Goal: Transaction & Acquisition: Book appointment/travel/reservation

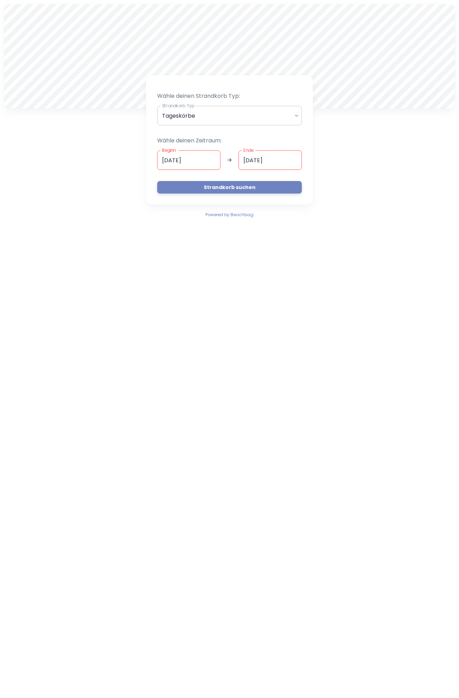
click at [222, 111] on body "A Wähle deinen Strandkorb Typ: Strandkorb Typ Tageskörbe daily Strandkorb Typ W…" at bounding box center [229, 349] width 459 height 698
click at [197, 165] on div at bounding box center [229, 349] width 459 height 698
click at [216, 162] on input "[DATE]" at bounding box center [188, 159] width 63 height 19
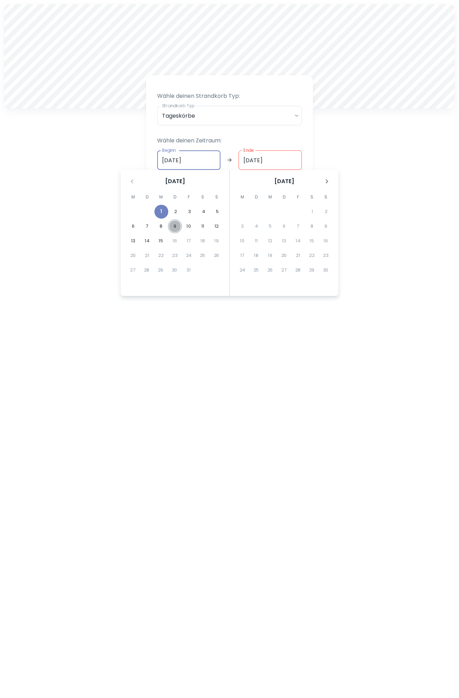
click at [174, 228] on button "9" at bounding box center [175, 226] width 14 height 14
type input "09.10.2025"
click at [392, 252] on div "A Wähle deinen Strandkorb Typ: Strandkorb Typ Tageskörbe daily Strandkorb Typ W…" at bounding box center [229, 349] width 459 height 698
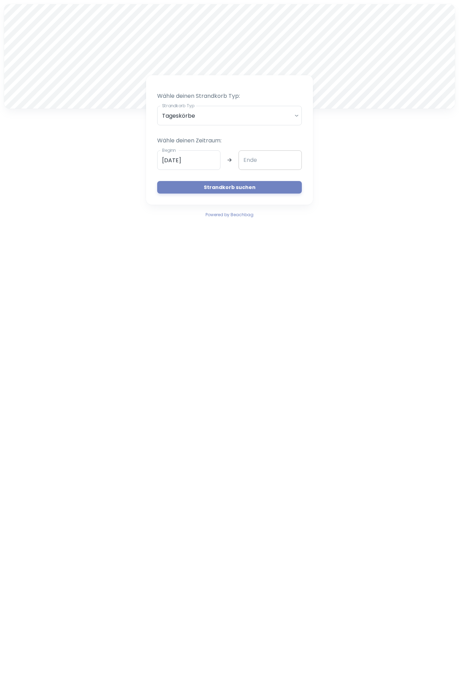
click at [245, 157] on input "Ende" at bounding box center [270, 159] width 63 height 19
click at [174, 228] on button "9" at bounding box center [175, 226] width 14 height 14
type input "09.10.2025"
click at [232, 181] on button "Strandkorb suchen" at bounding box center [229, 187] width 145 height 13
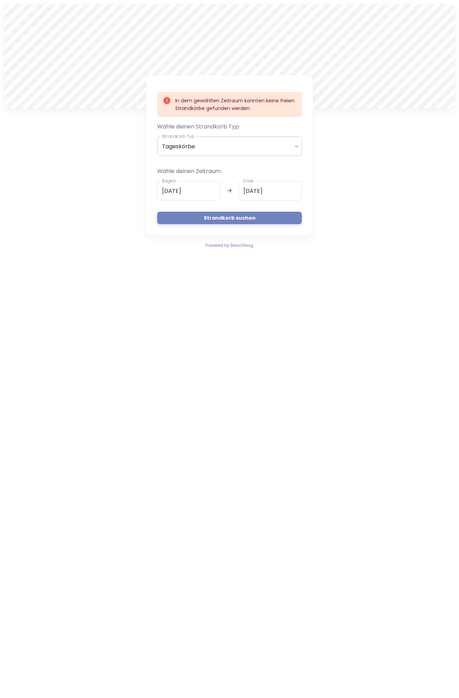
click at [203, 152] on body "A In dem gewählten Zeitraum konnten keine freien Strandkörbe gefunden werden. W…" at bounding box center [229, 349] width 459 height 698
click at [196, 164] on li "Tageskörbe" at bounding box center [229, 165] width 139 height 12
click at [102, 131] on div "A In dem gewählten Zeitraum konnten keine freien Strandkörbe gefunden werden. W…" at bounding box center [229, 126] width 459 height 253
click at [386, 214] on div "A In dem gewählten Zeitraum konnten keine freien Strandkörbe gefunden werden. W…" at bounding box center [229, 126] width 459 height 253
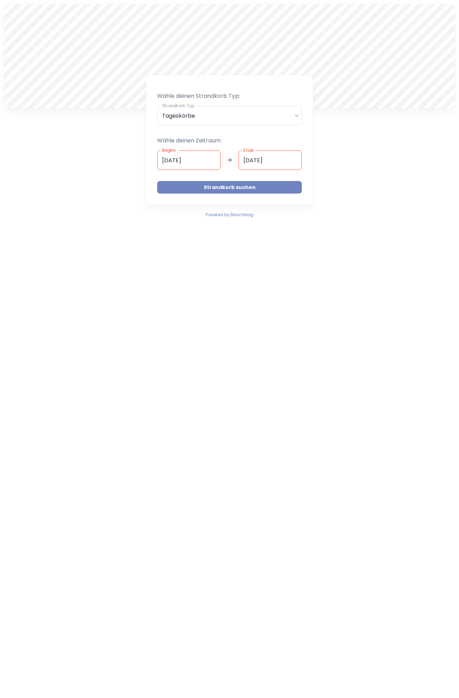
click at [220, 184] on button "Strandkorb suchen" at bounding box center [229, 187] width 145 height 13
click at [190, 161] on input "[DATE]" at bounding box center [188, 159] width 63 height 19
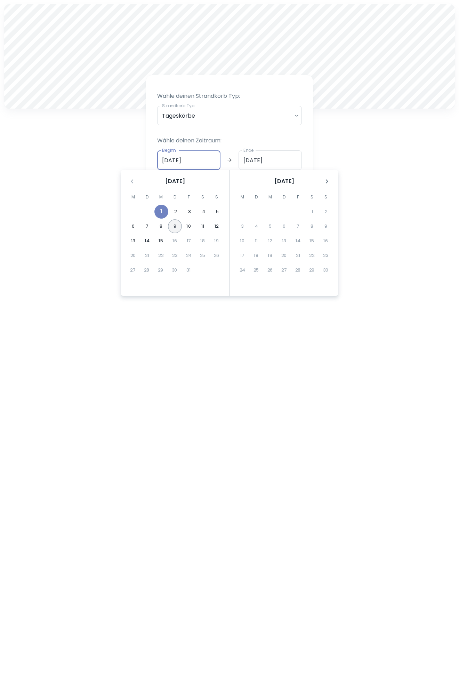
click at [178, 228] on button "9" at bounding box center [175, 226] width 14 height 14
type input "[DATE]"
click at [254, 161] on input "Ende" at bounding box center [270, 159] width 63 height 19
click at [172, 228] on button "9" at bounding box center [175, 226] width 14 height 14
type input "09.10.2025"
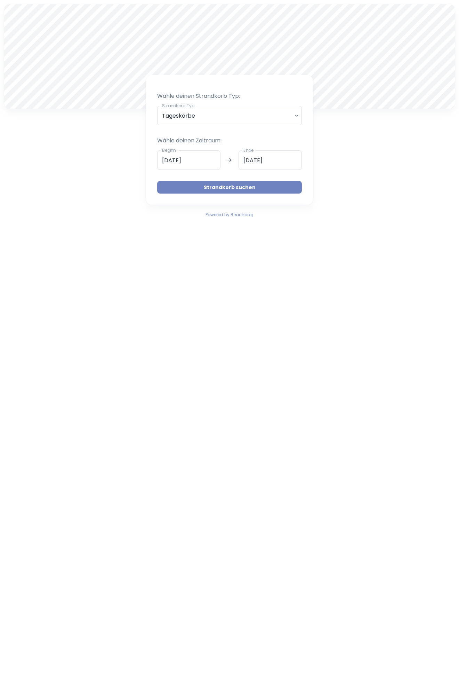
click at [228, 182] on button "Strandkorb suchen" at bounding box center [229, 187] width 145 height 13
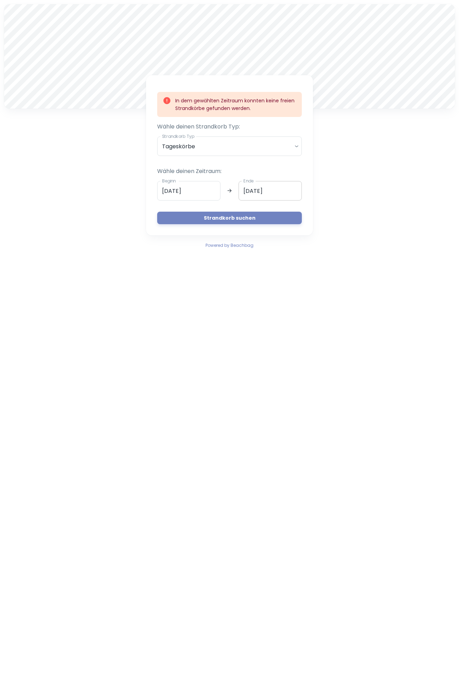
click at [252, 189] on input "09.10.2025" at bounding box center [270, 190] width 63 height 19
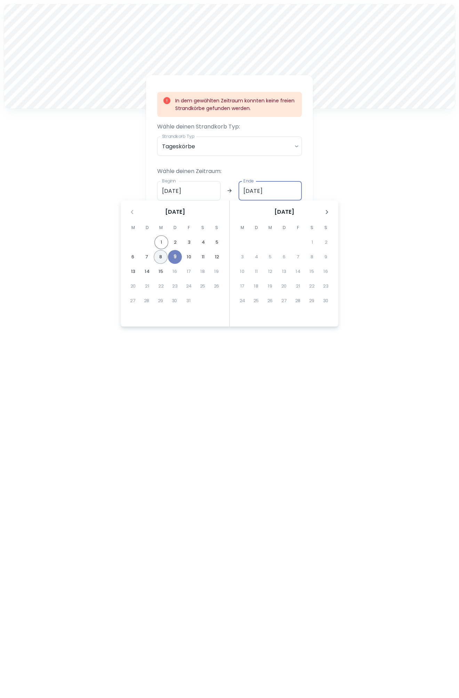
click at [159, 256] on button "8" at bounding box center [161, 257] width 14 height 14
type input "08.10.2025"
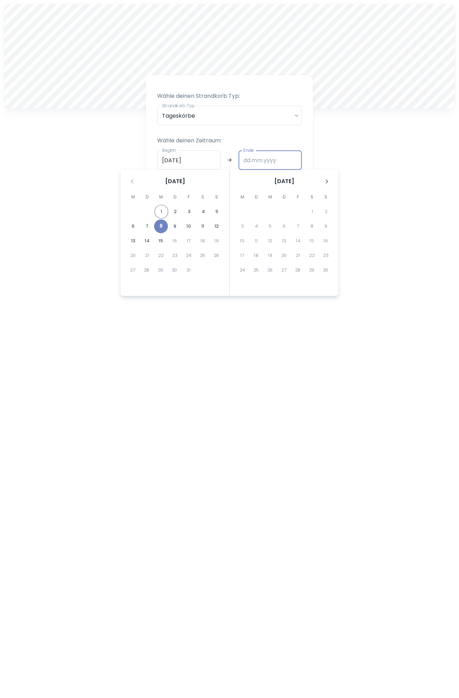
click at [255, 163] on input "Ende" at bounding box center [270, 159] width 63 height 19
click at [159, 227] on button "8" at bounding box center [161, 226] width 14 height 14
type input "08.10.2025"
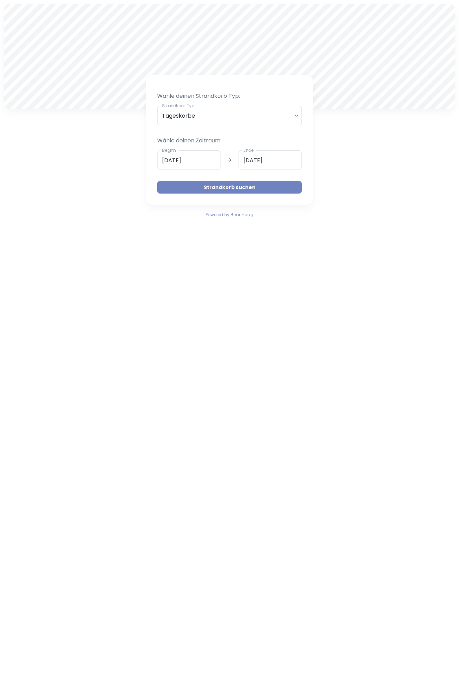
click at [221, 189] on button "Strandkorb suchen" at bounding box center [229, 187] width 145 height 13
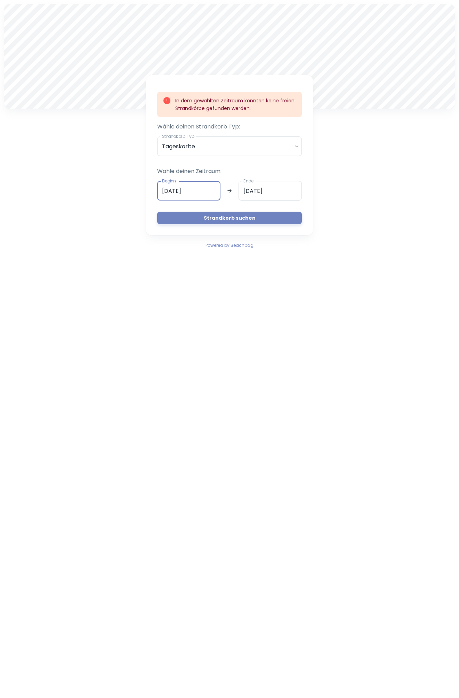
click at [209, 195] on input "08.10.2025" at bounding box center [188, 190] width 63 height 19
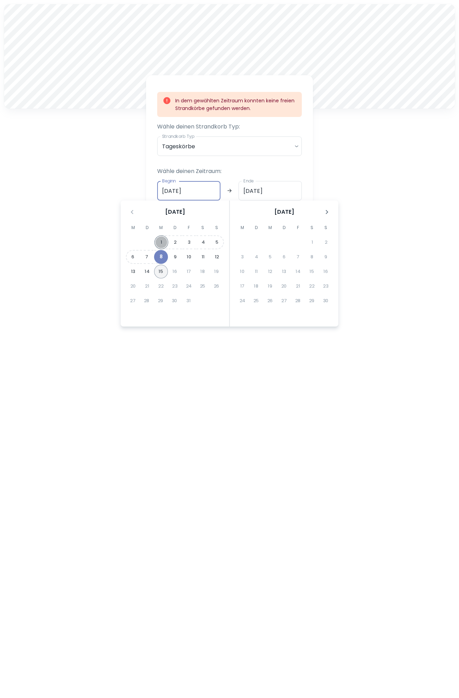
click at [162, 245] on button "1" at bounding box center [161, 242] width 14 height 14
type input "[DATE]"
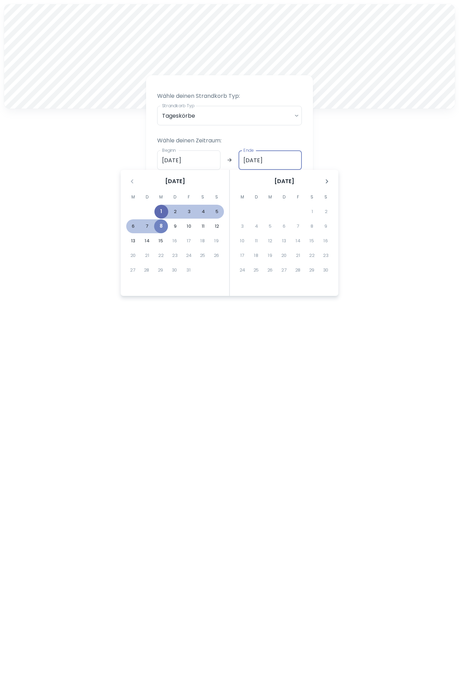
click at [162, 210] on button "1" at bounding box center [161, 212] width 14 height 14
type input "[DATE]"
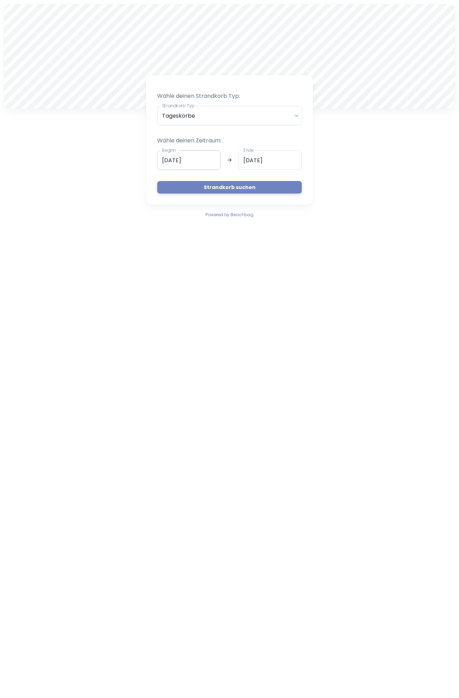
click at [200, 160] on input "[DATE]" at bounding box center [188, 159] width 63 height 19
click at [165, 225] on button "8" at bounding box center [161, 226] width 14 height 14
type input "08.10.2025"
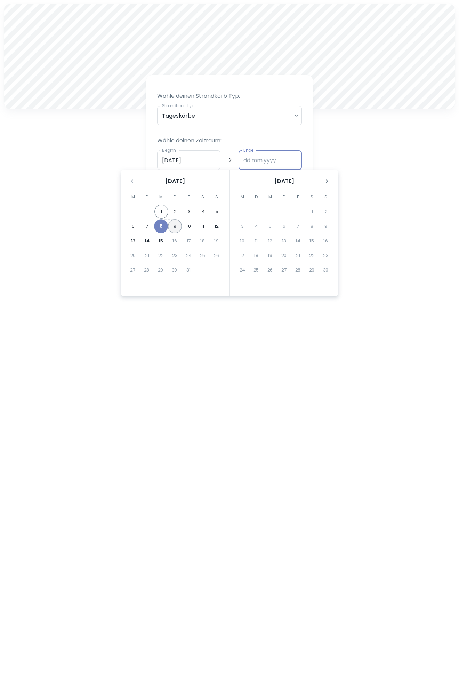
click at [174, 227] on button "9" at bounding box center [175, 226] width 14 height 14
type input "09.10.2025"
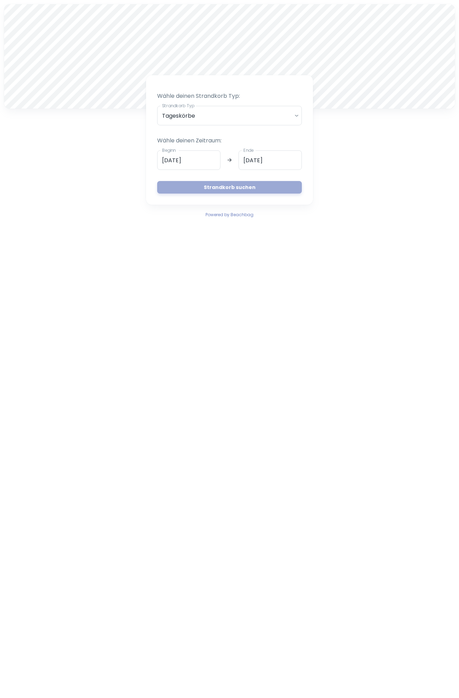
click at [220, 188] on button "Strandkorb suchen" at bounding box center [229, 187] width 145 height 13
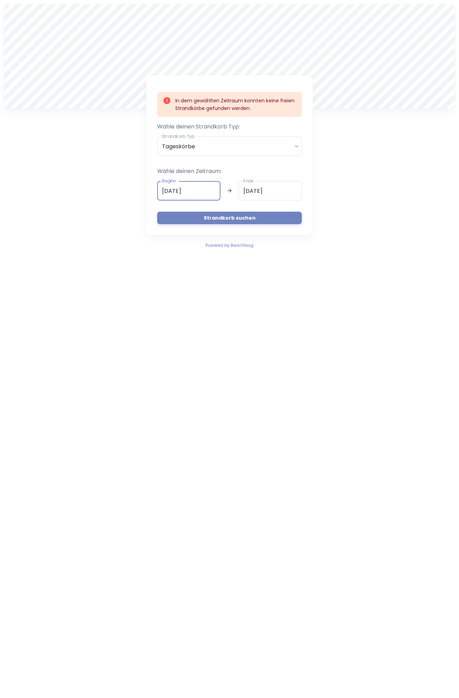
click at [193, 192] on input "08.10.2025" at bounding box center [188, 190] width 63 height 19
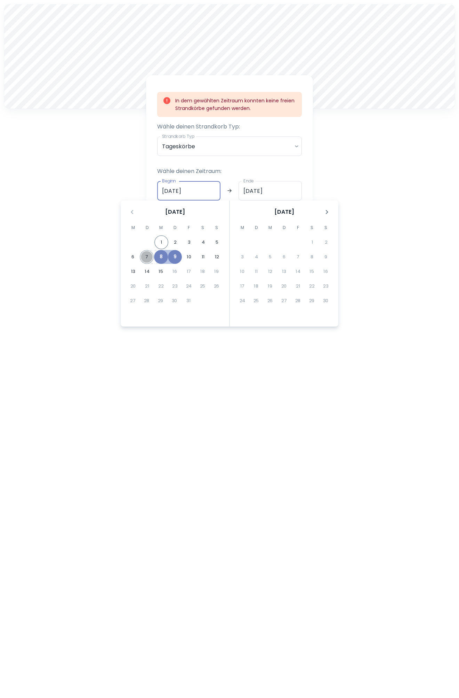
click at [148, 257] on button "7" at bounding box center [147, 257] width 14 height 14
type input "07.10.2025"
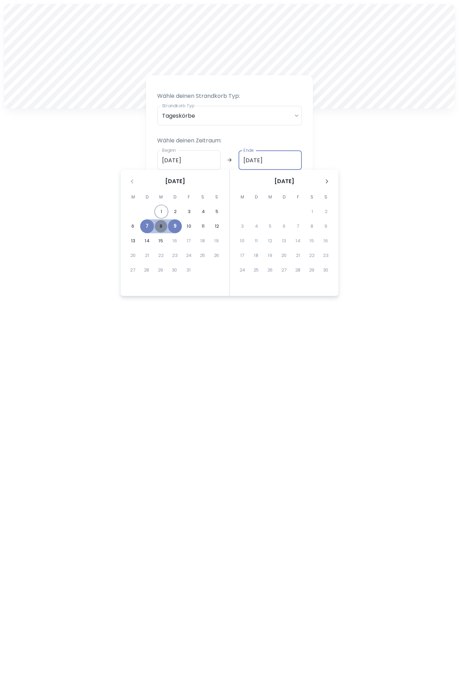
click at [157, 227] on button "8" at bounding box center [161, 226] width 14 height 14
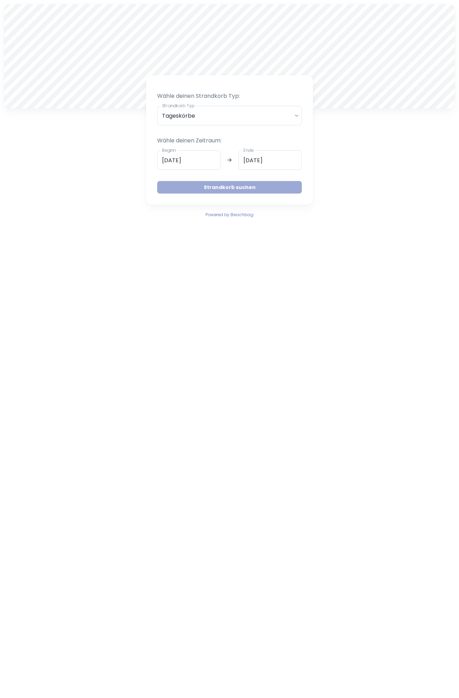
click at [212, 188] on button "Strandkorb suchen" at bounding box center [229, 187] width 145 height 13
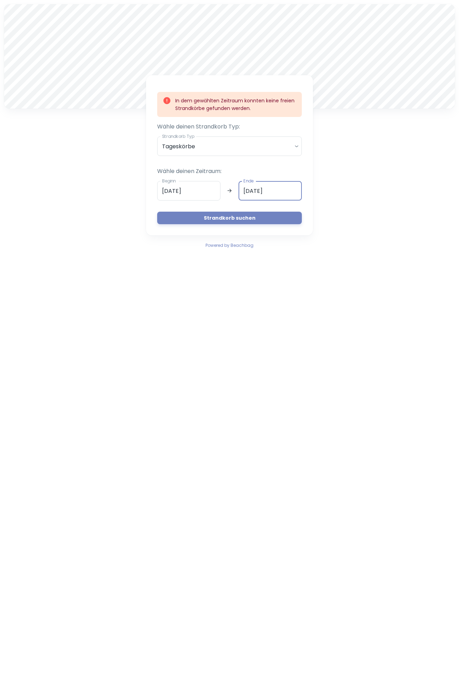
click at [252, 191] on input "08.10.2025" at bounding box center [270, 190] width 63 height 19
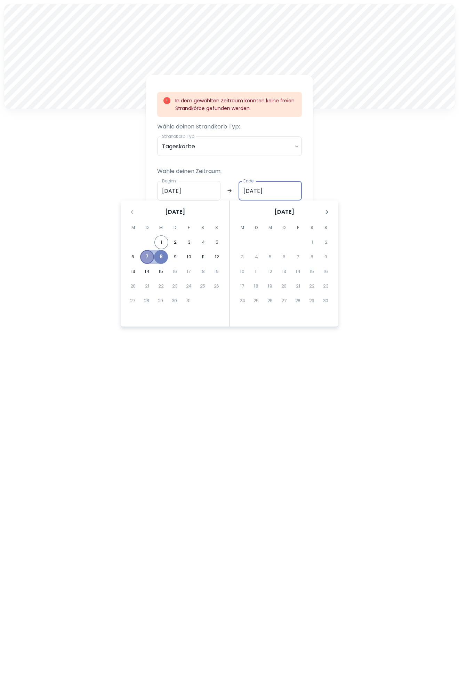
click at [143, 254] on button "7" at bounding box center [147, 257] width 14 height 14
type input "07.10.2025"
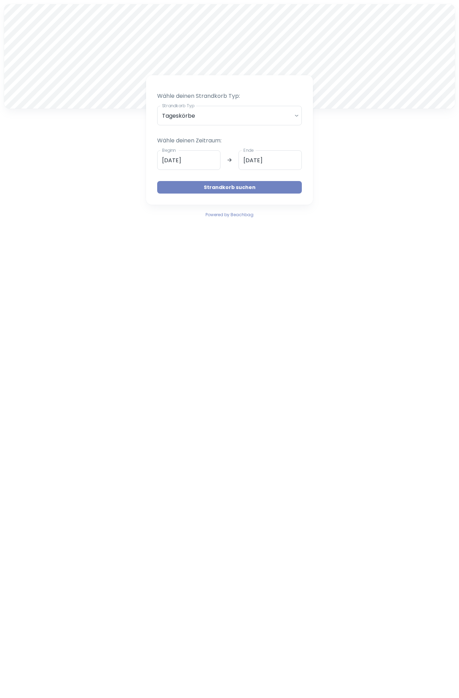
click at [194, 182] on button "Strandkorb suchen" at bounding box center [229, 187] width 145 height 13
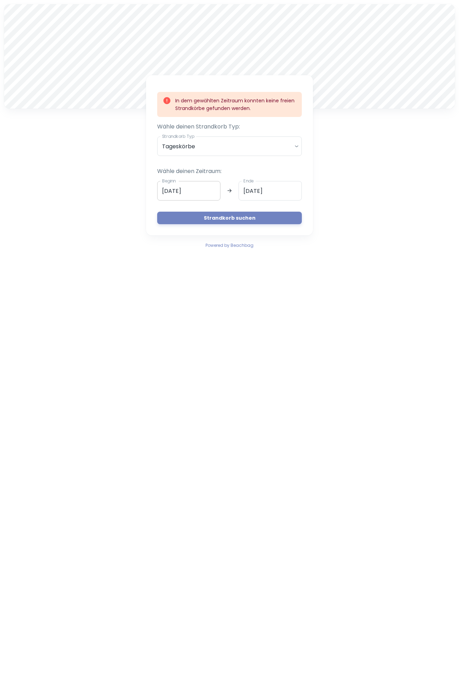
click at [198, 191] on input "07.10.2025" at bounding box center [188, 190] width 63 height 19
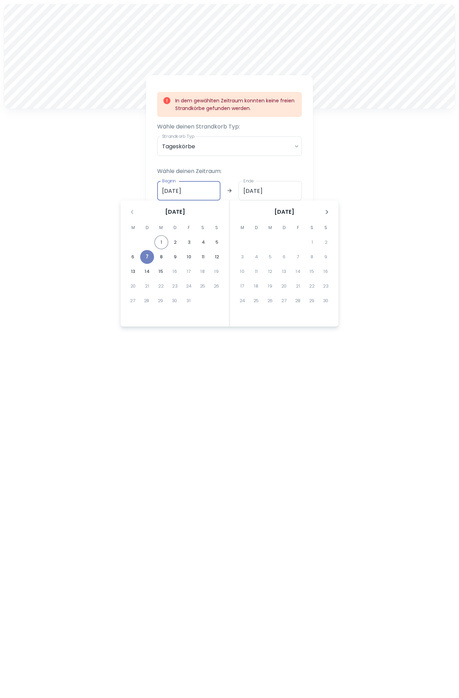
click at [133, 214] on div "Oktober 2025" at bounding box center [175, 210] width 109 height 20
click at [94, 219] on div "A In dem gewählten Zeitraum konnten keine freien Strandkörbe gefunden werden. W…" at bounding box center [229, 126] width 459 height 253
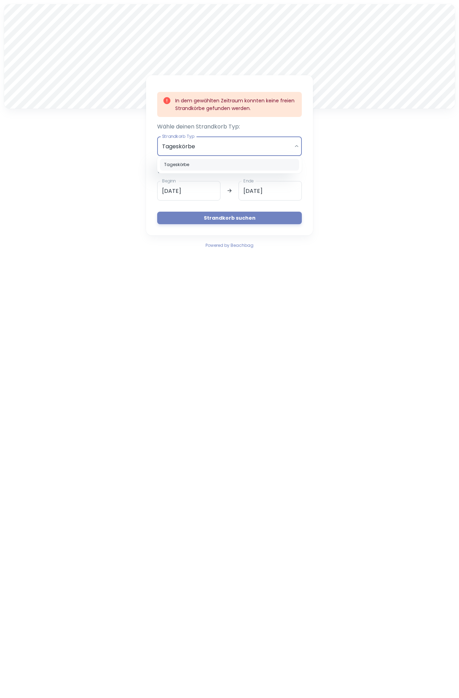
click at [176, 141] on body "A In dem gewählten Zeitraum konnten keine freien Strandkörbe gefunden werden. W…" at bounding box center [229, 349] width 459 height 698
click at [177, 161] on li "Tageskörbe" at bounding box center [229, 165] width 139 height 12
click at [202, 215] on button "Strandkorb suchen" at bounding box center [229, 218] width 145 height 13
click at [196, 190] on input "07.10.2025" at bounding box center [188, 190] width 63 height 19
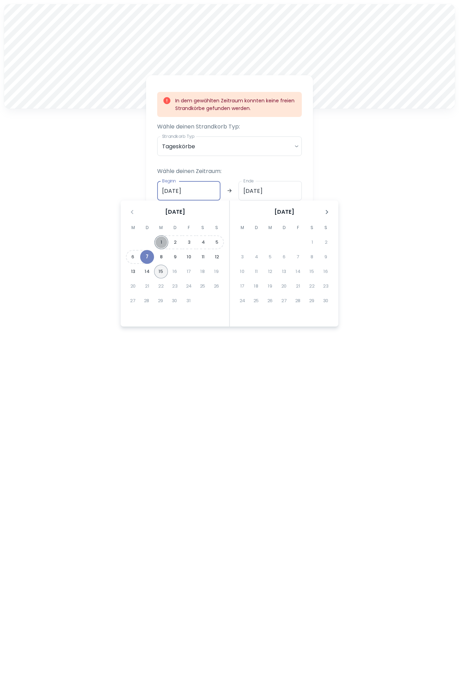
click at [165, 240] on button "1" at bounding box center [161, 242] width 14 height 14
type input "[DATE]"
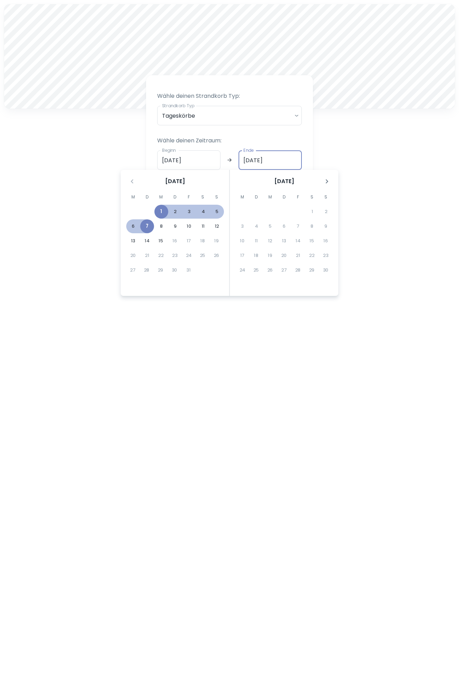
click at [402, 241] on div "A Wähle deinen Strandkorb Typ: Strandkorb Typ Tageskörbe daily Strandkorb Typ W…" at bounding box center [229, 349] width 459 height 698
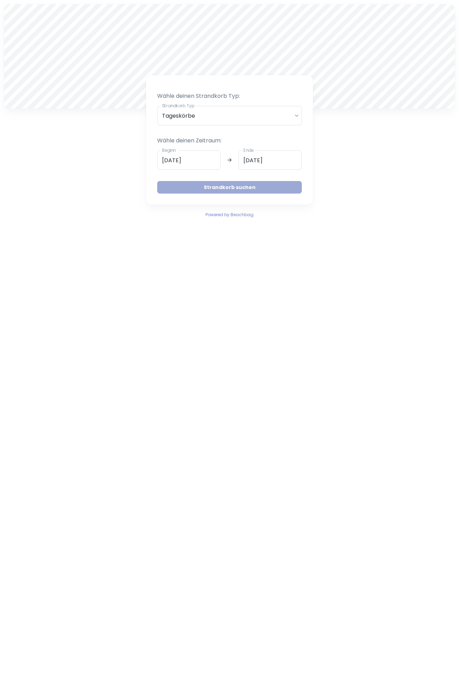
click at [255, 187] on button "Strandkorb suchen" at bounding box center [229, 187] width 145 height 13
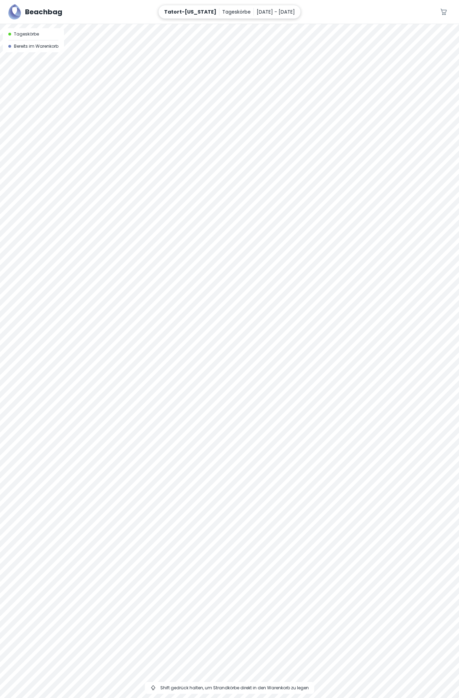
click at [222, 14] on p "Tageskörbe" at bounding box center [236, 12] width 29 height 8
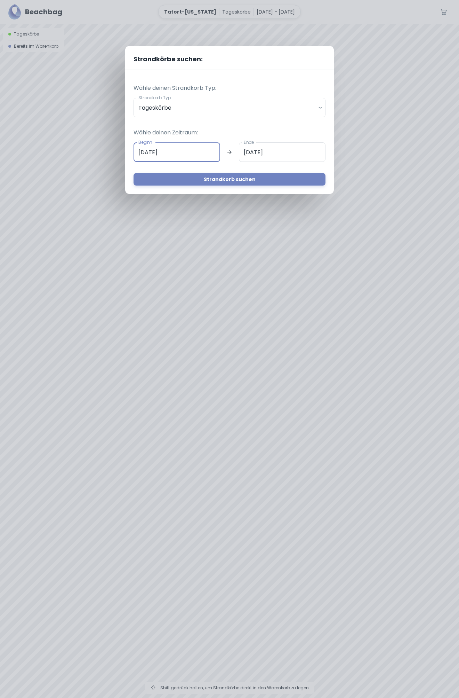
click at [144, 154] on input "[DATE]" at bounding box center [177, 151] width 87 height 19
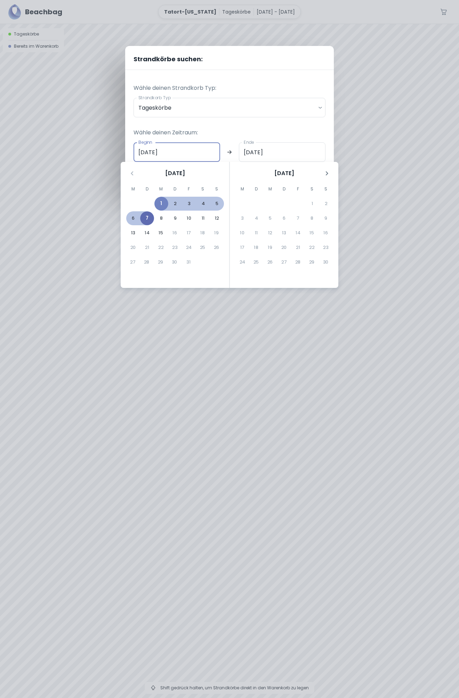
click at [151, 217] on button "7" at bounding box center [147, 218] width 14 height 14
type input "07.10.2025"
click at [207, 157] on input "07.10.2025" at bounding box center [177, 151] width 87 height 19
click at [229, 156] on div "Beginn 07.10.2025 Beginn Ende 07.10.2025 Ende" at bounding box center [230, 151] width 192 height 19
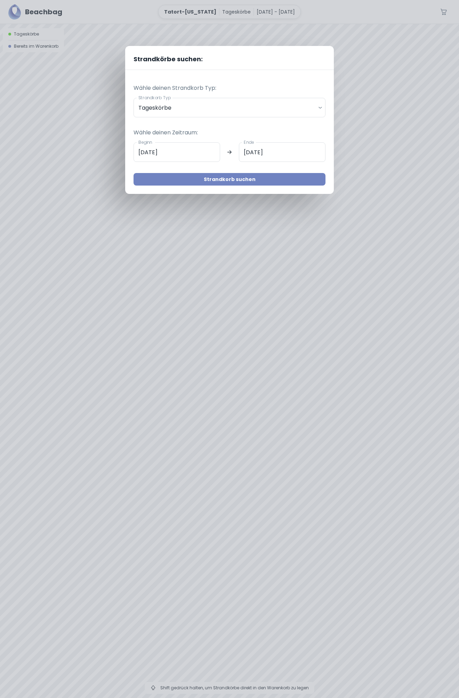
click at [284, 182] on button "Strandkorb suchen" at bounding box center [230, 179] width 192 height 13
